Goal: Information Seeking & Learning: Learn about a topic

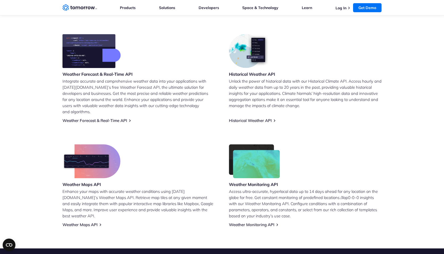
scroll to position [213, 0]
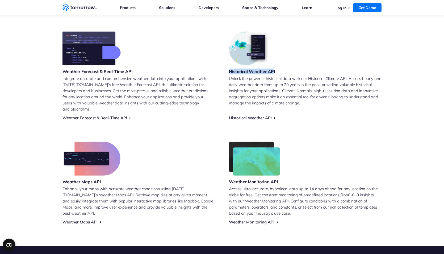
drag, startPoint x: 274, startPoint y: 72, endPoint x: 227, endPoint y: 71, distance: 46.5
click at [227, 71] on div "Weather Forecast & Real-Time API Integrate accurate and comprehensive weather d…" at bounding box center [221, 127] width 319 height 193
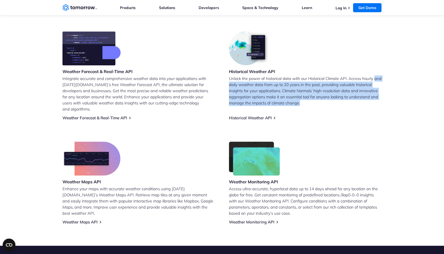
drag, startPoint x: 229, startPoint y: 85, endPoint x: 303, endPoint y: 101, distance: 75.9
click at [303, 101] on p "Unlock the power of historical data with our Historical Climate API. Access hou…" at bounding box center [305, 90] width 153 height 31
drag, startPoint x: 304, startPoint y: 104, endPoint x: 230, endPoint y: 78, distance: 78.9
click at [230, 78] on p "Unlock the power of historical data with our Historical Climate API. Access hou…" at bounding box center [305, 90] width 153 height 31
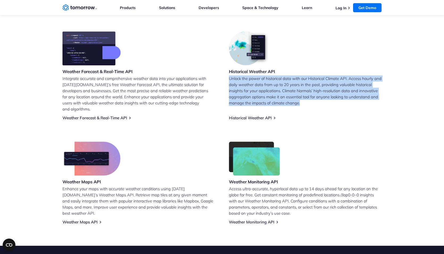
click at [230, 78] on p "Unlock the power of historical data with our Historical Climate API. Access hou…" at bounding box center [305, 90] width 153 height 31
drag, startPoint x: 230, startPoint y: 77, endPoint x: 302, endPoint y: 110, distance: 79.2
click at [302, 111] on div "Historical Weather API Unlock the power of historical data with our Historical …" at bounding box center [305, 75] width 153 height 89
drag, startPoint x: 302, startPoint y: 110, endPoint x: 302, endPoint y: 104, distance: 5.6
click at [302, 104] on p "Unlock the power of historical data with our Historical Climate API. Access hou…" at bounding box center [305, 90] width 153 height 31
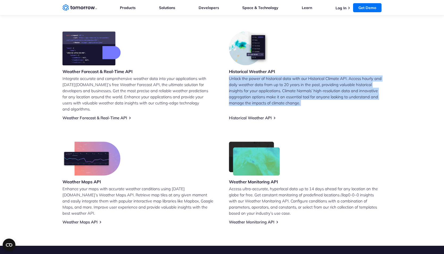
drag, startPoint x: 302, startPoint y: 104, endPoint x: 230, endPoint y: 78, distance: 76.3
click at [230, 78] on p "Unlock the power of historical data with our Historical Climate API. Access hou…" at bounding box center [305, 90] width 153 height 31
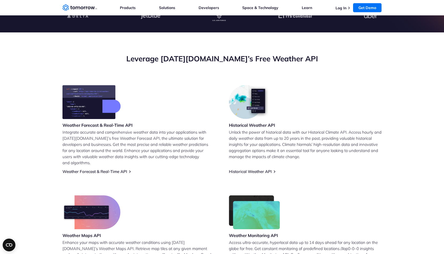
scroll to position [106, 0]
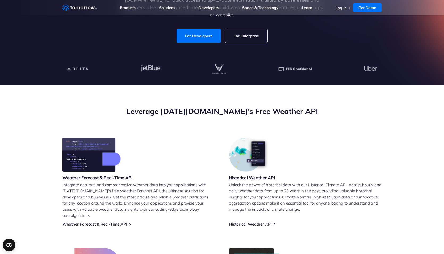
click at [260, 221] on div "Weather Forecast & Real-Time API Integrate accurate and comprehensive weather d…" at bounding box center [221, 234] width 319 height 193
click at [260, 222] on link "Historical Weather API" at bounding box center [250, 224] width 43 height 5
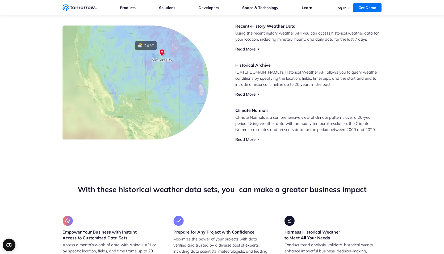
scroll to position [213, 0]
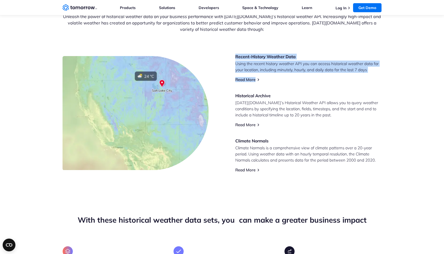
drag, startPoint x: 237, startPoint y: 57, endPoint x: 347, endPoint y: 73, distance: 111.5
click at [347, 74] on div "Recent-History Weather Data Using the recent history weather API you can access…" at bounding box center [308, 113] width 146 height 119
click at [347, 73] on div "Recent-History Weather Data Using the recent history weather API you can access…" at bounding box center [308, 113] width 146 height 119
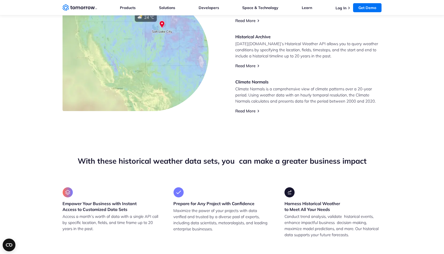
scroll to position [319, 0]
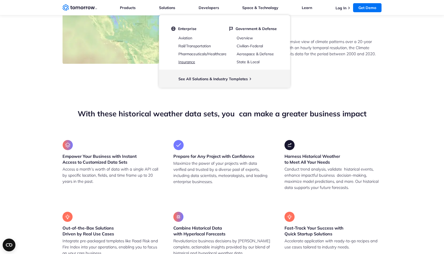
click at [192, 61] on link "Insurance" at bounding box center [186, 62] width 17 height 5
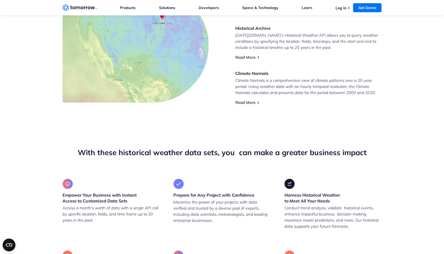
scroll to position [213, 0]
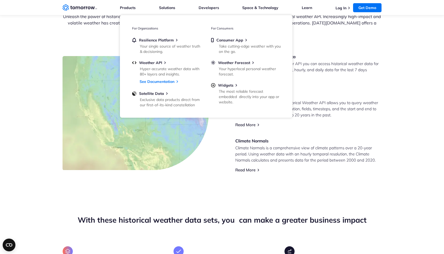
click at [342, 129] on div "Recent-History Weather Data Using the recent history weather API you can access…" at bounding box center [308, 113] width 146 height 119
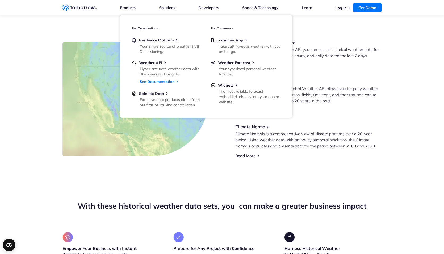
scroll to position [239, 0]
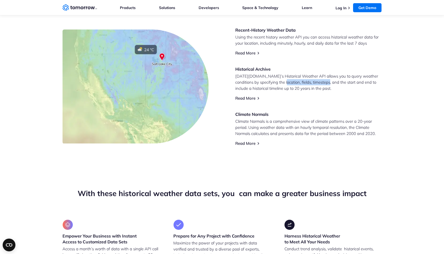
drag, startPoint x: 276, startPoint y: 82, endPoint x: 321, endPoint y: 82, distance: 44.7
click at [321, 82] on p "[DATE][DOMAIN_NAME]’s Historical Weather API allows you to query weather condit…" at bounding box center [308, 82] width 146 height 18
drag, startPoint x: 309, startPoint y: 83, endPoint x: 321, endPoint y: 89, distance: 13.2
click at [321, 89] on p "[DATE][DOMAIN_NAME]’s Historical Weather API allows you to query weather condit…" at bounding box center [308, 82] width 146 height 18
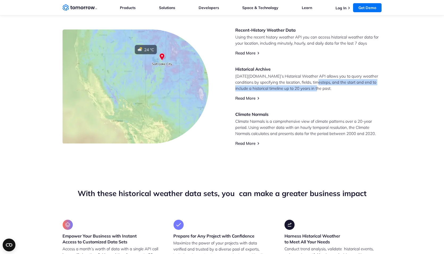
click at [321, 89] on p "[DATE][DOMAIN_NAME]’s Historical Weather API allows you to query weather condit…" at bounding box center [308, 82] width 146 height 18
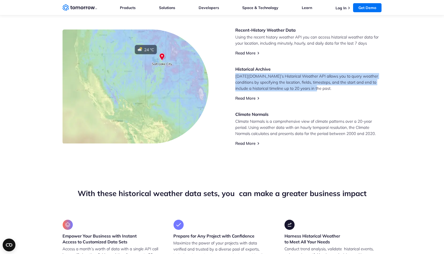
drag, startPoint x: 324, startPoint y: 90, endPoint x: 236, endPoint y: 77, distance: 89.2
click at [236, 77] on p "[DATE][DOMAIN_NAME]’s Historical Weather API allows you to query weather condit…" at bounding box center [308, 82] width 146 height 18
drag, startPoint x: 236, startPoint y: 74, endPoint x: 315, endPoint y: 87, distance: 80.3
click at [315, 87] on p "[DATE][DOMAIN_NAME]’s Historical Weather API allows you to query weather condit…" at bounding box center [308, 82] width 146 height 18
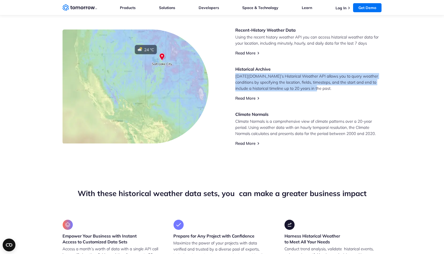
click at [315, 87] on p "[DATE][DOMAIN_NAME]’s Historical Weather API allows you to query weather condit…" at bounding box center [308, 82] width 146 height 18
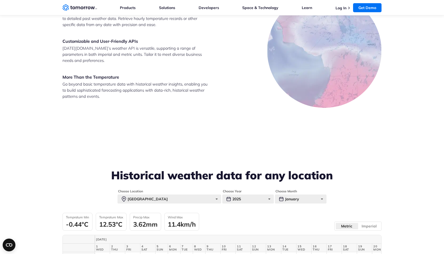
scroll to position [1143, 0]
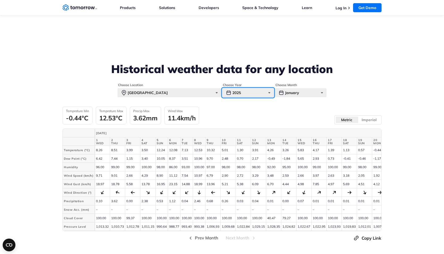
click at [253, 92] on div "2025" at bounding box center [248, 92] width 52 height 9
click at [252, 117] on div "Temprature Min -0.44°C Temprature Max 12.53°C Precip Max 3.62mm Wind Max 11.4km…" at bounding box center [221, 116] width 319 height 18
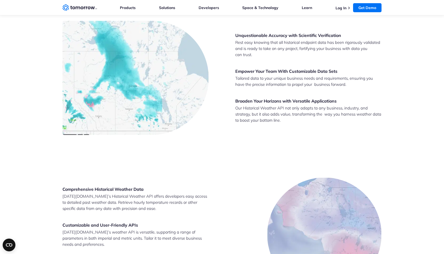
scroll to position [798, 0]
